Goal: Task Accomplishment & Management: Manage account settings

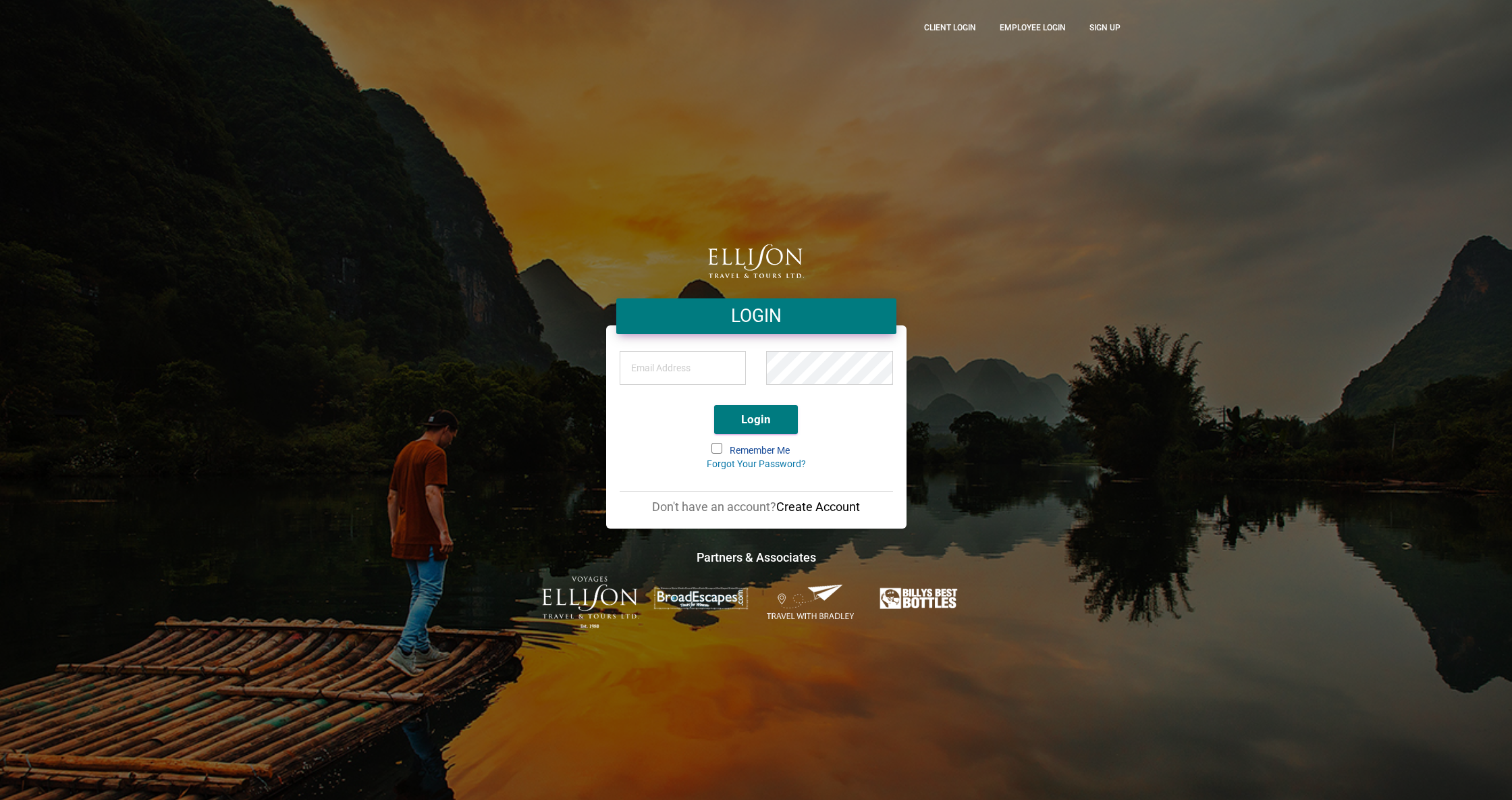
type input "[PERSON_NAME][EMAIL_ADDRESS][DOMAIN_NAME]"
click at [711, 446] on span at bounding box center [716, 448] width 10 height 10
click at [713, 444] on input "Remember Me" at bounding box center [713, 444] width 0 height 0
click at [746, 427] on button "Login" at bounding box center [756, 419] width 84 height 29
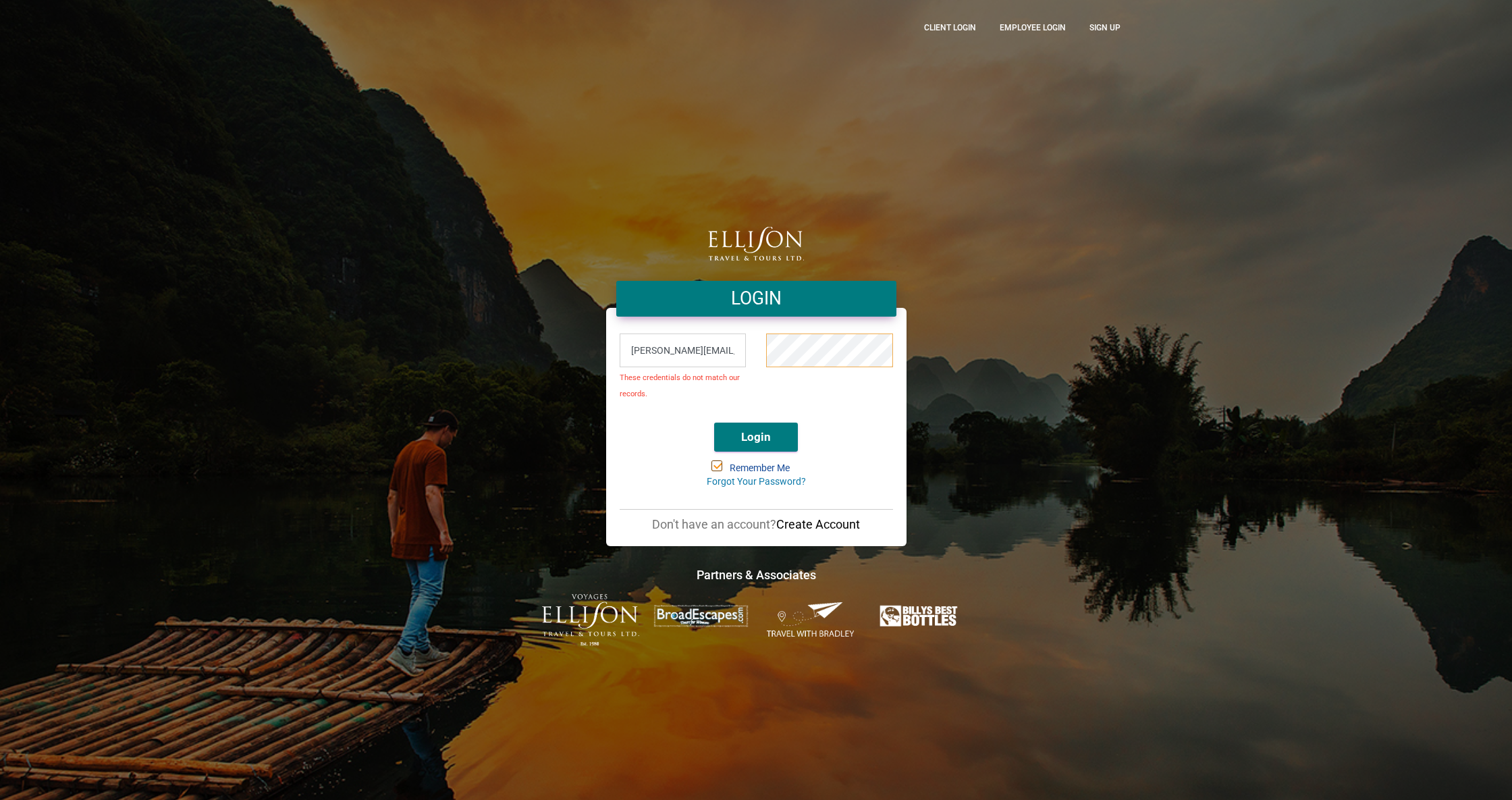
click at [692, 347] on div "[PERSON_NAME][EMAIL_ADDRESS][DOMAIN_NAME] These credentials do not match our re…" at bounding box center [756, 371] width 294 height 82
click at [773, 439] on button "Login" at bounding box center [756, 437] width 84 height 29
